Goal: Information Seeking & Learning: Understand process/instructions

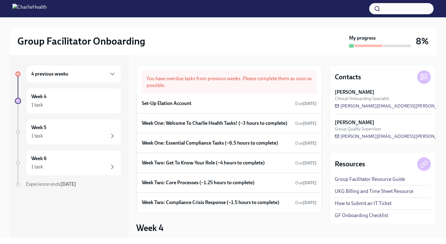
click at [80, 73] on div "4 previous weeks" at bounding box center [73, 73] width 85 height 7
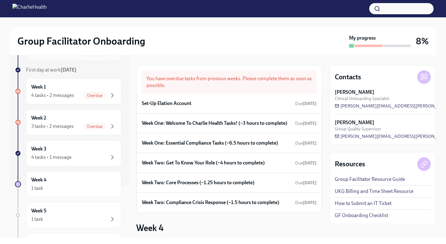
scroll to position [110, 0]
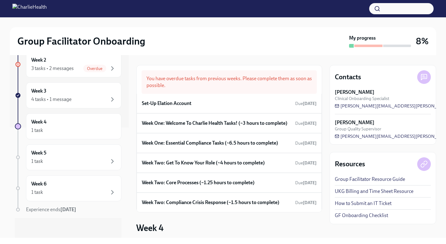
click at [89, 212] on div "Experience ends [DATE]" at bounding box center [73, 209] width 95 height 7
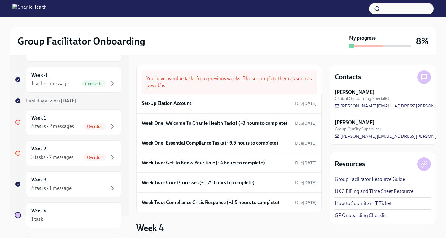
scroll to position [0, 0]
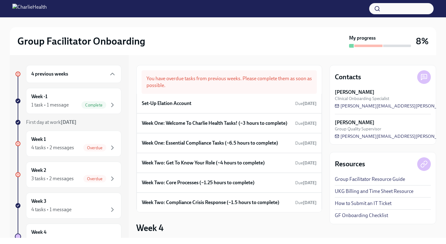
click at [61, 69] on div "4 previous weeks" at bounding box center [73, 74] width 95 height 18
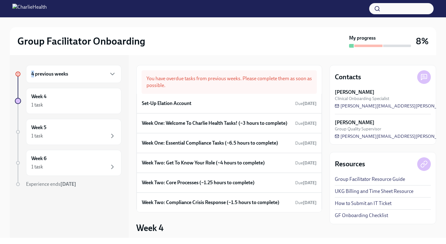
click at [61, 69] on div "4 previous weeks" at bounding box center [73, 74] width 95 height 18
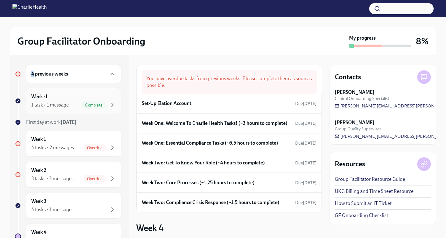
click at [65, 109] on div "Week -1 1 task • 1 message Complete" at bounding box center [73, 101] width 95 height 26
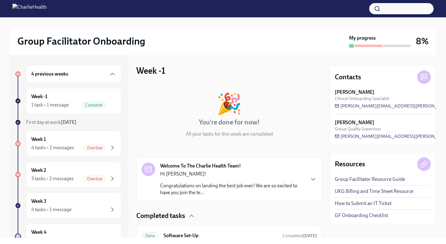
scroll to position [28, 0]
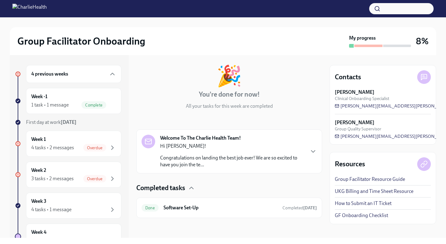
click at [220, 144] on p "Hi [PERSON_NAME]!" at bounding box center [232, 146] width 144 height 7
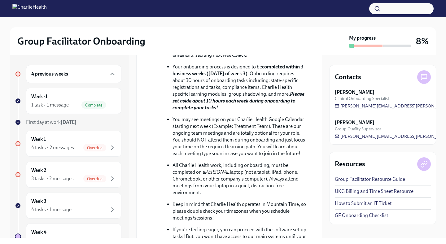
scroll to position [231, 0]
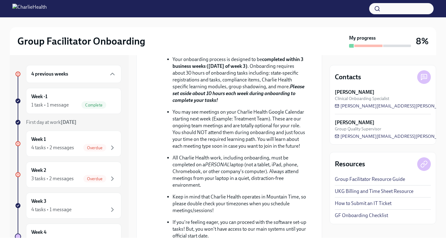
click at [219, 104] on p "Your onboarding process is designed to be completed within 3 business weeks ([D…" at bounding box center [240, 80] width 135 height 48
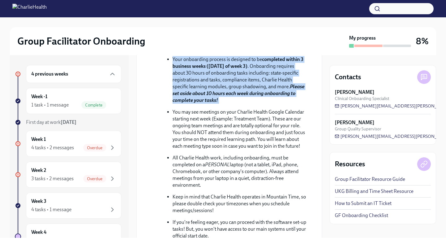
click at [219, 104] on p "Your onboarding process is designed to be completed within 3 business weeks ([D…" at bounding box center [240, 80] width 135 height 48
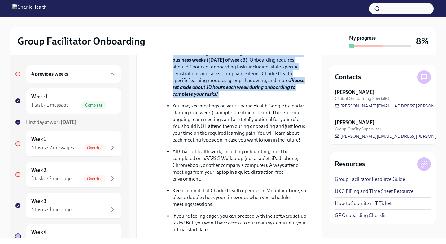
scroll to position [241, 0]
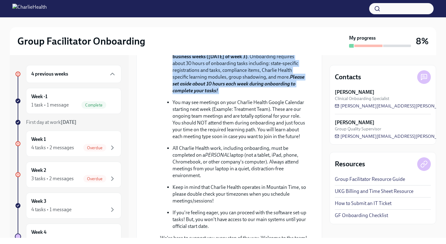
click at [212, 94] on p "Your onboarding process is designed to be completed within 3 business weeks ([D…" at bounding box center [240, 71] width 135 height 48
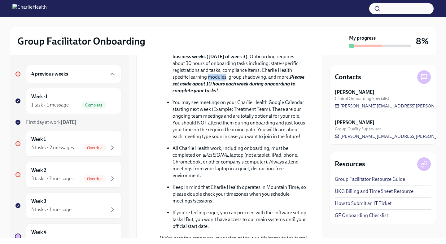
click at [212, 94] on p "Your onboarding process is designed to be completed within 3 business weeks ([D…" at bounding box center [240, 71] width 135 height 48
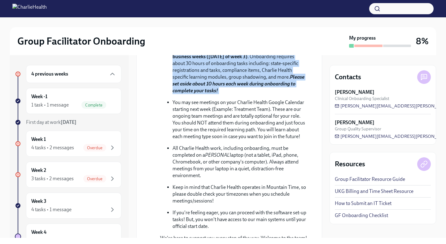
click at [212, 94] on p "Your onboarding process is designed to be completed within 3 business weeks ([D…" at bounding box center [240, 71] width 135 height 48
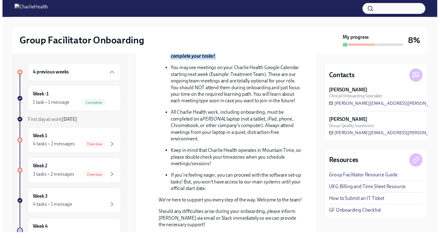
scroll to position [276, 0]
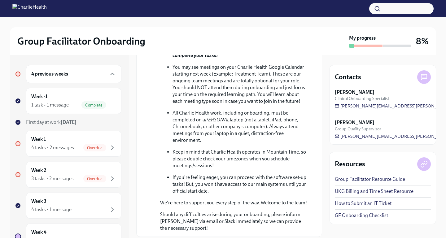
click at [213, 105] on p "You may see meetings on your Charlie Health Google Calendar starting next week …" at bounding box center [240, 84] width 135 height 41
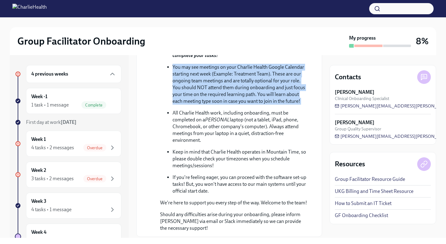
click at [213, 105] on p "You may see meetings on your Charlie Health Google Calendar starting next week …" at bounding box center [240, 84] width 135 height 41
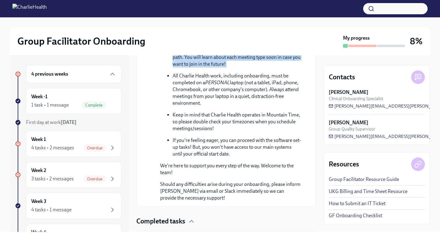
scroll to position [321, 0]
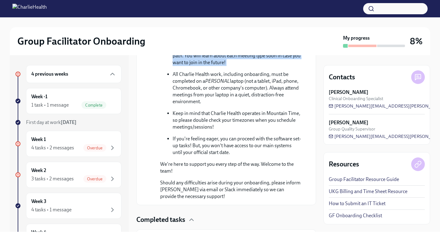
click at [245, 66] on p "You may see meetings on your Charlie Health Google Calendar starting next week …" at bounding box center [237, 42] width 128 height 48
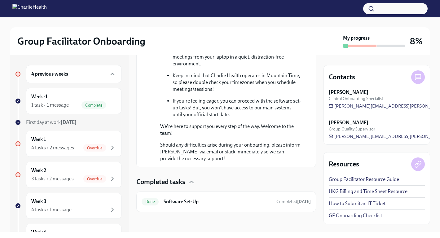
scroll to position [370, 0]
click at [210, 67] on p "All Charlie Health work, including onboarding, must be completed on a PERSONAL …" at bounding box center [237, 50] width 128 height 34
click at [196, 93] on p "Keep in mind that Charlie Health operates in Mountain Time, so please double ch…" at bounding box center [237, 82] width 128 height 20
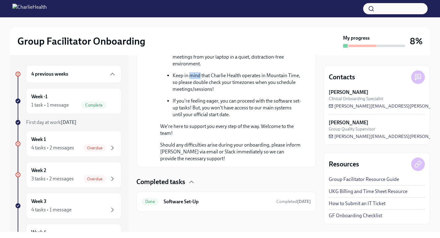
click at [196, 93] on p "Keep in mind that Charlie Health operates in Mountain Time, so please double ch…" at bounding box center [237, 82] width 128 height 20
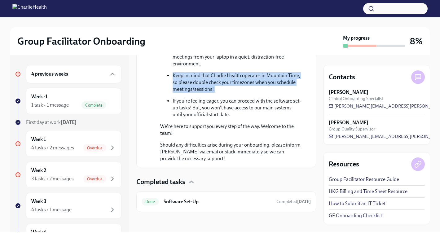
click at [196, 93] on p "Keep in mind that Charlie Health operates in Mountain Time, so please double ch…" at bounding box center [237, 82] width 128 height 20
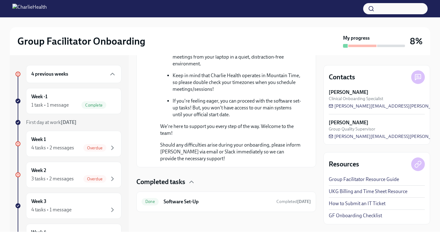
click at [185, 118] on p "If you're feeling eager, you can proceed with the software set-up tasks! But, y…" at bounding box center [237, 108] width 128 height 20
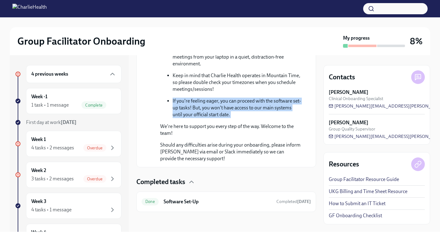
click at [185, 118] on p "If you're feeling eager, you can proceed with the software set-up tasks! But, y…" at bounding box center [237, 108] width 128 height 20
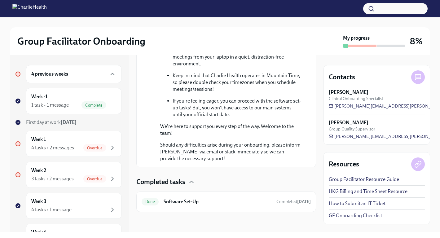
click at [176, 135] on div "You will be working with [PERSON_NAME], your dedicated Clinical Onboarding Spec…" at bounding box center [230, 8] width 141 height 258
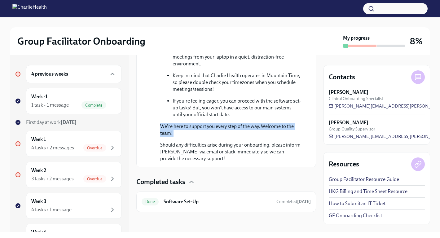
click at [176, 135] on div "You will be working with [PERSON_NAME], your dedicated Clinical Onboarding Spec…" at bounding box center [230, 8] width 141 height 258
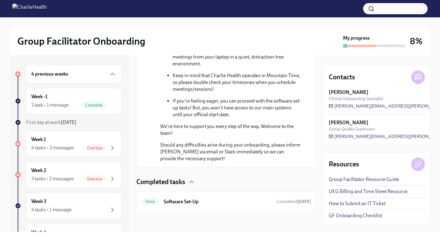
click at [169, 162] on p "Should any difficulties arise during your onboarding, please inform [PERSON_NAM…" at bounding box center [230, 152] width 141 height 20
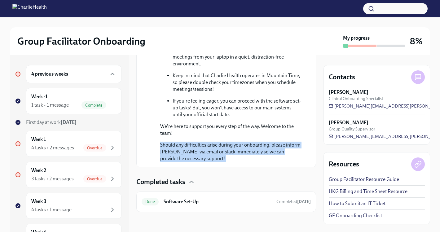
click at [169, 162] on p "Should any difficulties arise during your onboarding, please inform [PERSON_NAM…" at bounding box center [230, 152] width 141 height 20
click at [70, 144] on div "Week 1 4 tasks • 2 messages Overdue" at bounding box center [73, 144] width 85 height 16
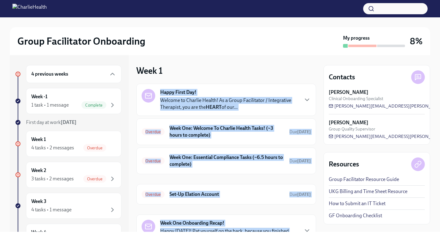
click at [193, 85] on div "Happy First Day! Welcome to Charlie Health! As a Group Facilitator / Integrativ…" at bounding box center [226, 100] width 180 height 32
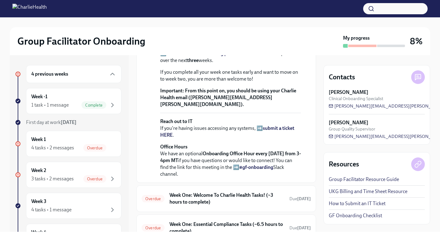
scroll to position [163, 0]
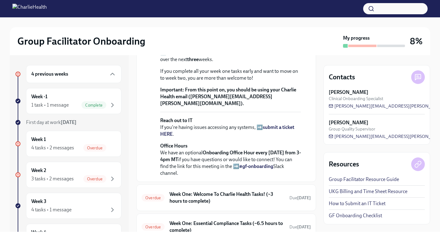
click at [203, 63] on p "Your Dado onboarding plan will keep you on track of tasks via your personalized…" at bounding box center [230, 49] width 141 height 27
click at [199, 63] on p "Your Dado onboarding plan will keep you on track of tasks via your personalized…" at bounding box center [230, 49] width 141 height 27
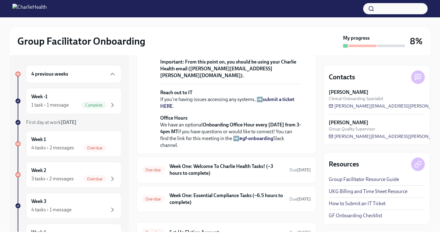
scroll to position [195, 0]
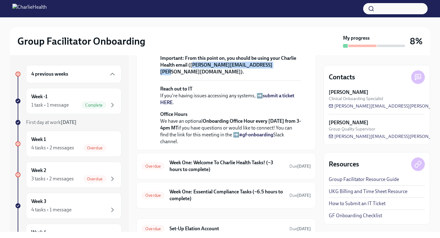
drag, startPoint x: 191, startPoint y: 124, endPoint x: 267, endPoint y: 127, distance: 75.7
click at [267, 75] on strong "From this point on, you should be using your Charlie Health email ([PERSON_NAME…" at bounding box center [228, 65] width 136 height 20
copy strong "[EMAIL_ADDRESS][PERSON_NAME][DOMAIN_NAME]"
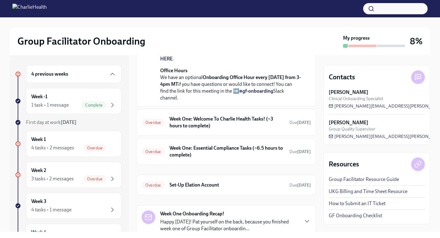
scroll to position [240, 0]
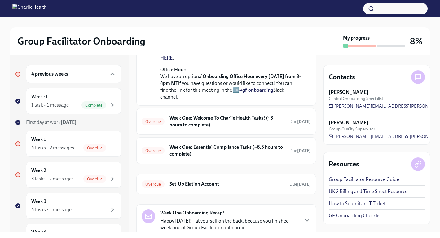
click at [202, 100] on p "Office Hours We have an optional Onboarding Office Hour every [DATE] from 3-4pm…" at bounding box center [230, 83] width 141 height 34
click at [198, 100] on p "Office Hours We have an optional Onboarding Office Hour every [DATE] from 3-4pm…" at bounding box center [230, 83] width 141 height 34
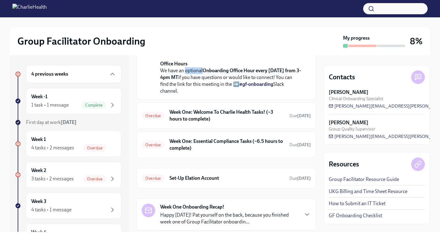
scroll to position [246, 0]
click at [268, 87] on link "#gf-onboarding" at bounding box center [256, 84] width 34 height 6
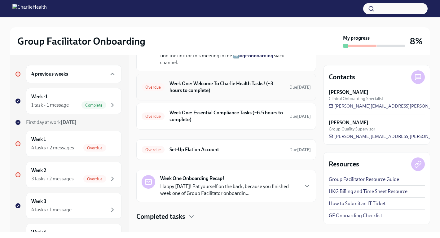
scroll to position [277, 0]
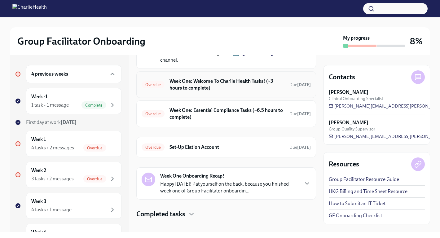
click at [204, 91] on h6 "Week One: Welcome To Charlie Health Tasks! (~3 hours to complete)" at bounding box center [227, 85] width 115 height 14
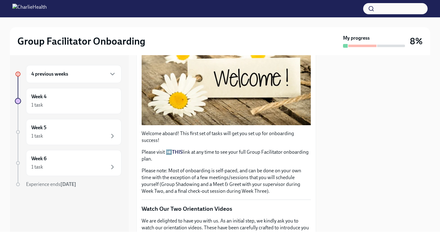
scroll to position [122, 0]
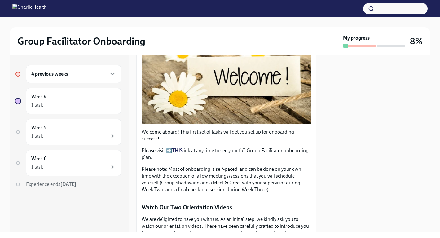
click at [173, 150] on strong "THIS" at bounding box center [177, 151] width 11 height 6
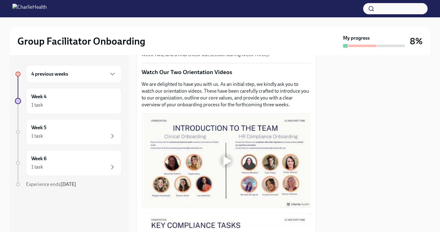
scroll to position [269, 0]
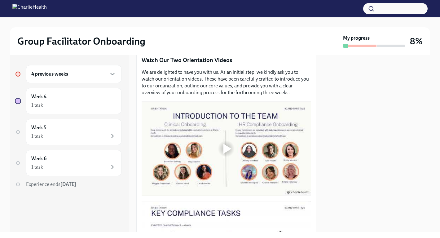
click at [224, 148] on div at bounding box center [228, 149] width 8 height 10
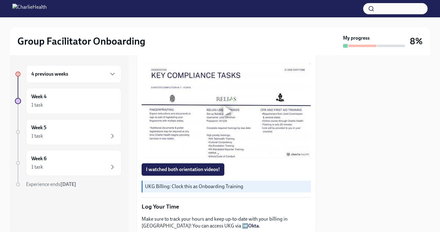
scroll to position [412, 0]
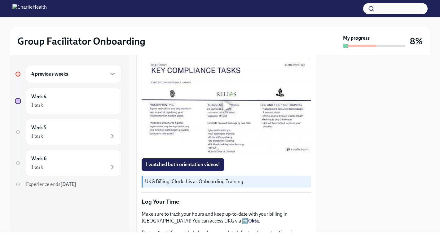
click at [193, 184] on p "UKG Billing: Clock this as Onboarding Training" at bounding box center [226, 181] width 163 height 7
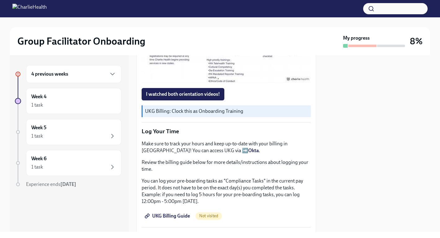
scroll to position [483, 0]
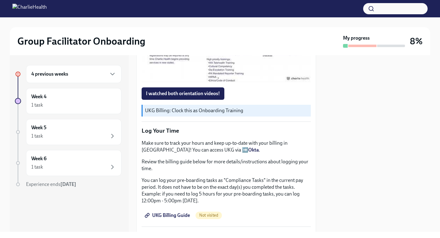
click at [248, 150] on strong "Okta" at bounding box center [253, 150] width 11 height 6
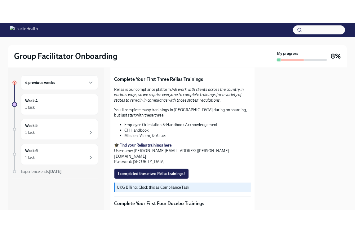
scroll to position [649, 0]
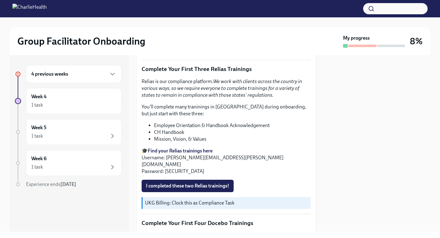
click at [183, 152] on strong "Find your Relias trainings here" at bounding box center [180, 151] width 65 height 6
click at [207, 200] on p "UKG Billing: Clock this as Compliance Task" at bounding box center [226, 203] width 163 height 7
drag, startPoint x: 241, startPoint y: 158, endPoint x: 166, endPoint y: 159, distance: 75.0
click at [166, 159] on p "🎓 Find your Relias trainings here Username: [PERSON_NAME][EMAIL_ADDRESS][PERSON…" at bounding box center [226, 161] width 169 height 27
copy p "[PERSON_NAME][EMAIL_ADDRESS][PERSON_NAME][DOMAIN_NAME]"
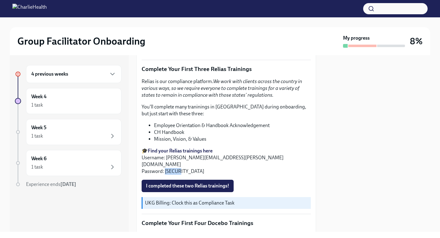
drag, startPoint x: 180, startPoint y: 165, endPoint x: 165, endPoint y: 166, distance: 15.3
click at [165, 166] on p "🎓 Find your Relias trainings here Username: [PERSON_NAME][EMAIL_ADDRESS][PERSON…" at bounding box center [226, 161] width 169 height 27
copy p "ch1234"
drag, startPoint x: 242, startPoint y: 158, endPoint x: 166, endPoint y: 156, distance: 75.7
click at [166, 156] on p "🎓 Find your Relias trainings here Username: [PERSON_NAME][EMAIL_ADDRESS][PERSON…" at bounding box center [226, 161] width 169 height 27
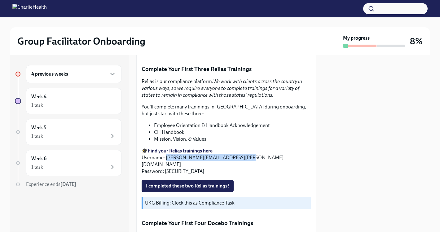
copy p "[PERSON_NAME][EMAIL_ADDRESS][PERSON_NAME][DOMAIN_NAME]"
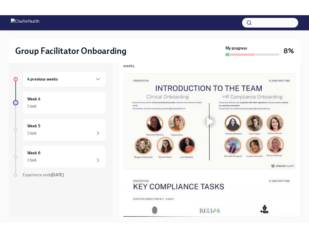
scroll to position [296, 0]
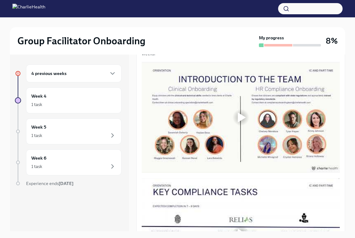
click at [243, 119] on div at bounding box center [242, 118] width 8 height 10
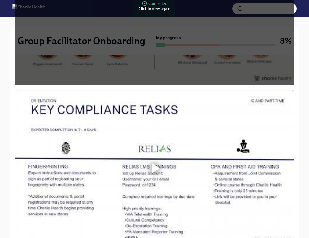
scroll to position [504, 0]
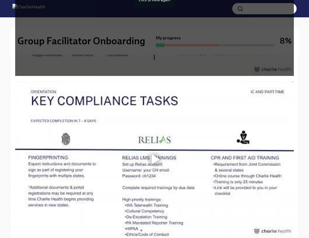
click at [154, 162] on div at bounding box center [156, 159] width 8 height 10
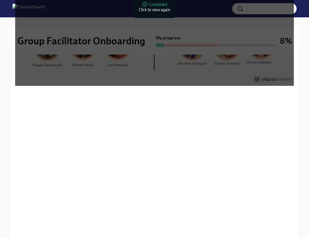
scroll to position [490, 0]
